Goal: Check status: Check status

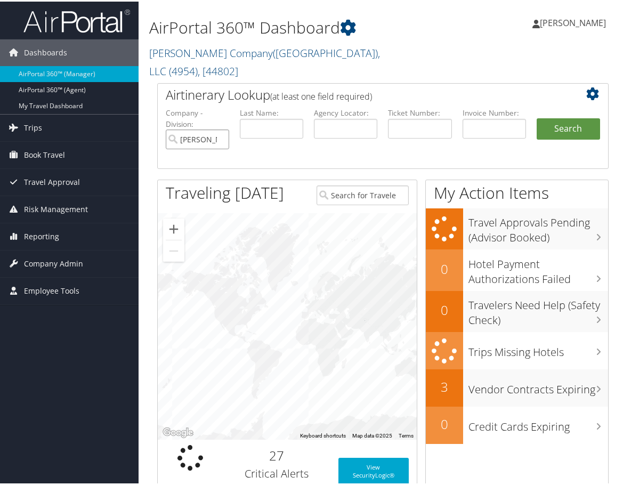
click at [221, 128] on input "Nielsen Company(US), LLC" at bounding box center [197, 138] width 63 height 20
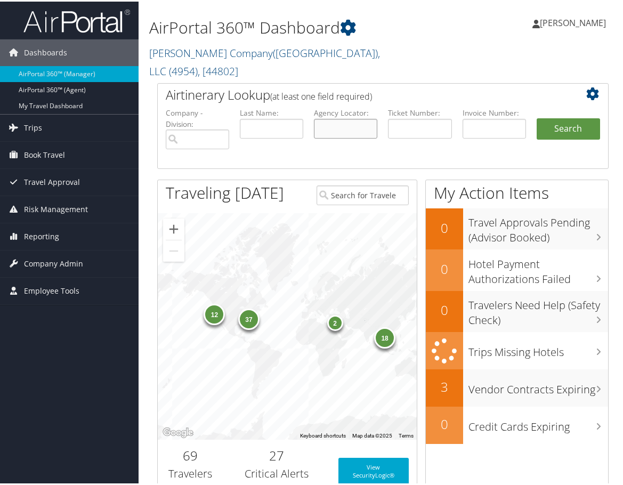
paste input "D6KS2R"
type input "D6KS2R"
click at [540, 117] on button "Search" at bounding box center [567, 127] width 63 height 21
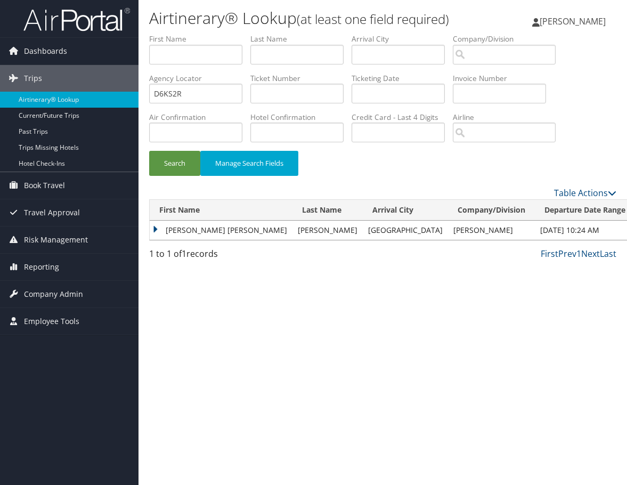
drag, startPoint x: 151, startPoint y: 229, endPoint x: 182, endPoint y: 239, distance: 31.8
click at [151, 229] on td "JENNIFER RENEE" at bounding box center [221, 230] width 143 height 19
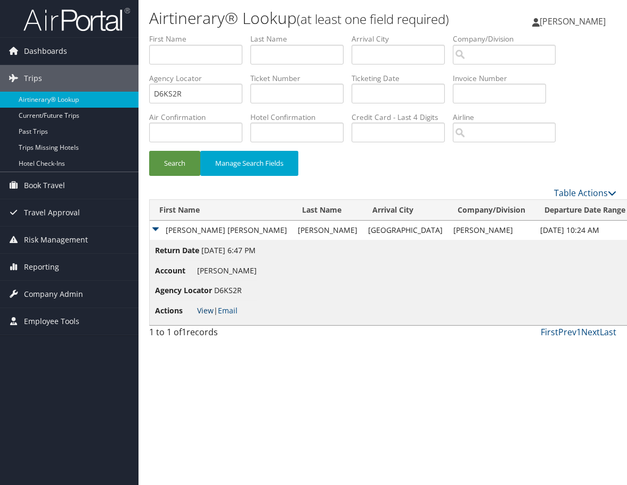
click at [209, 307] on link "View" at bounding box center [205, 310] width 17 height 10
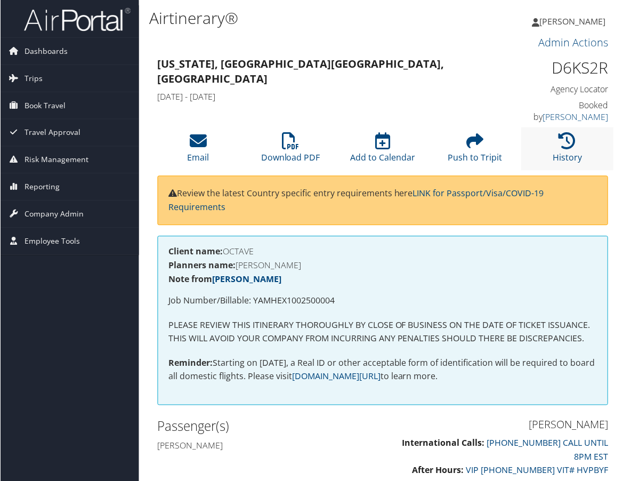
click at [589, 127] on li "History" at bounding box center [568, 148] width 92 height 43
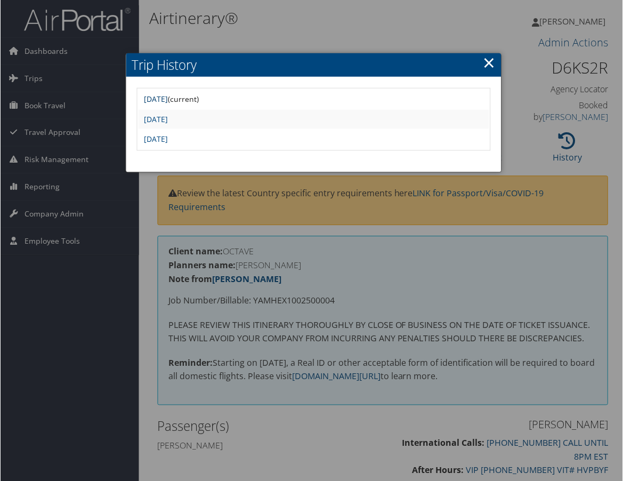
click at [167, 96] on link "[DATE]" at bounding box center [155, 99] width 24 height 10
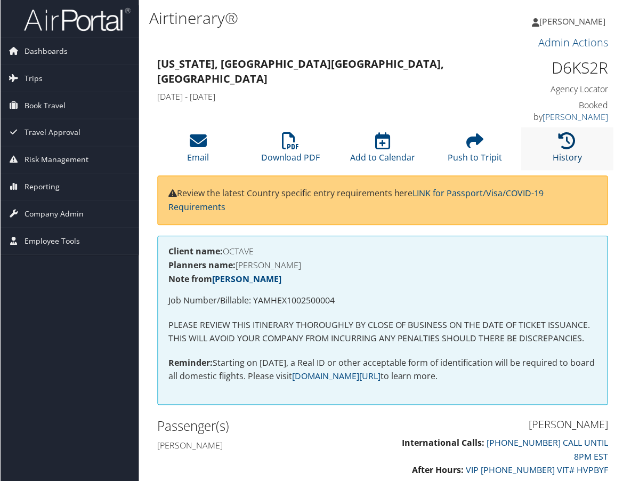
click at [572, 133] on icon at bounding box center [567, 141] width 17 height 17
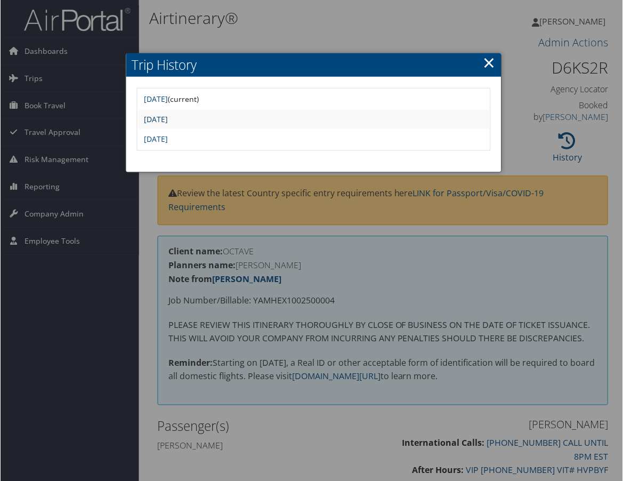
click at [167, 121] on link "[DATE]" at bounding box center [155, 119] width 24 height 10
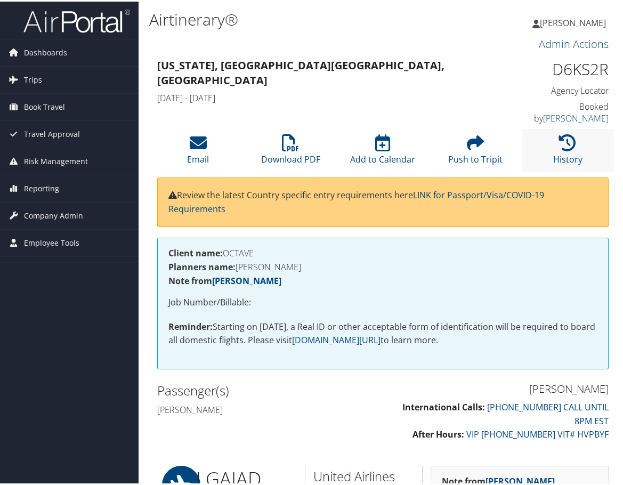
click at [552, 127] on li "History" at bounding box center [568, 148] width 92 height 43
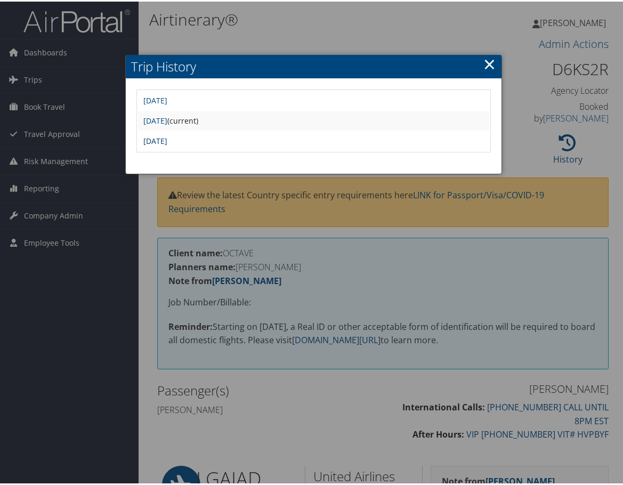
click at [167, 141] on link "Tue Sep 2 13:20:19 MDT 2025" at bounding box center [155, 139] width 24 height 10
